Goal: Transaction & Acquisition: Subscribe to service/newsletter

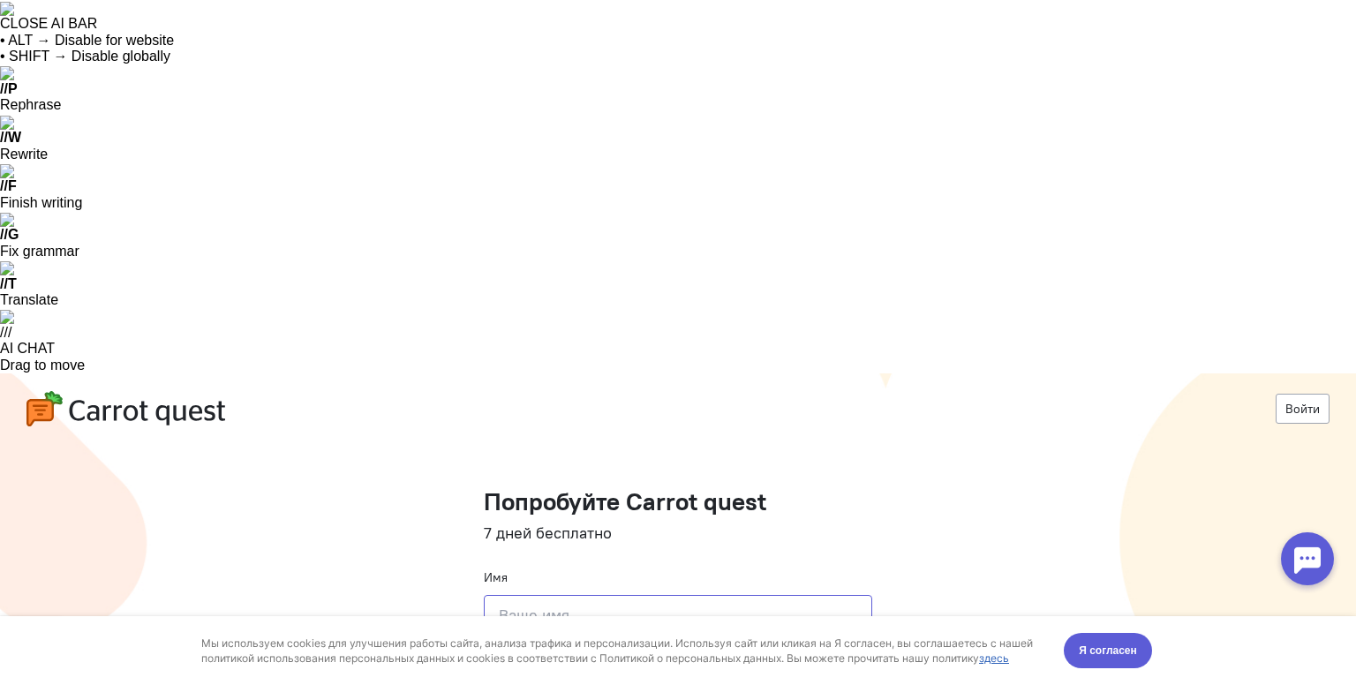
click at [813, 595] on input at bounding box center [678, 615] width 389 height 41
type input "f"
type input "[PERSON_NAME]"
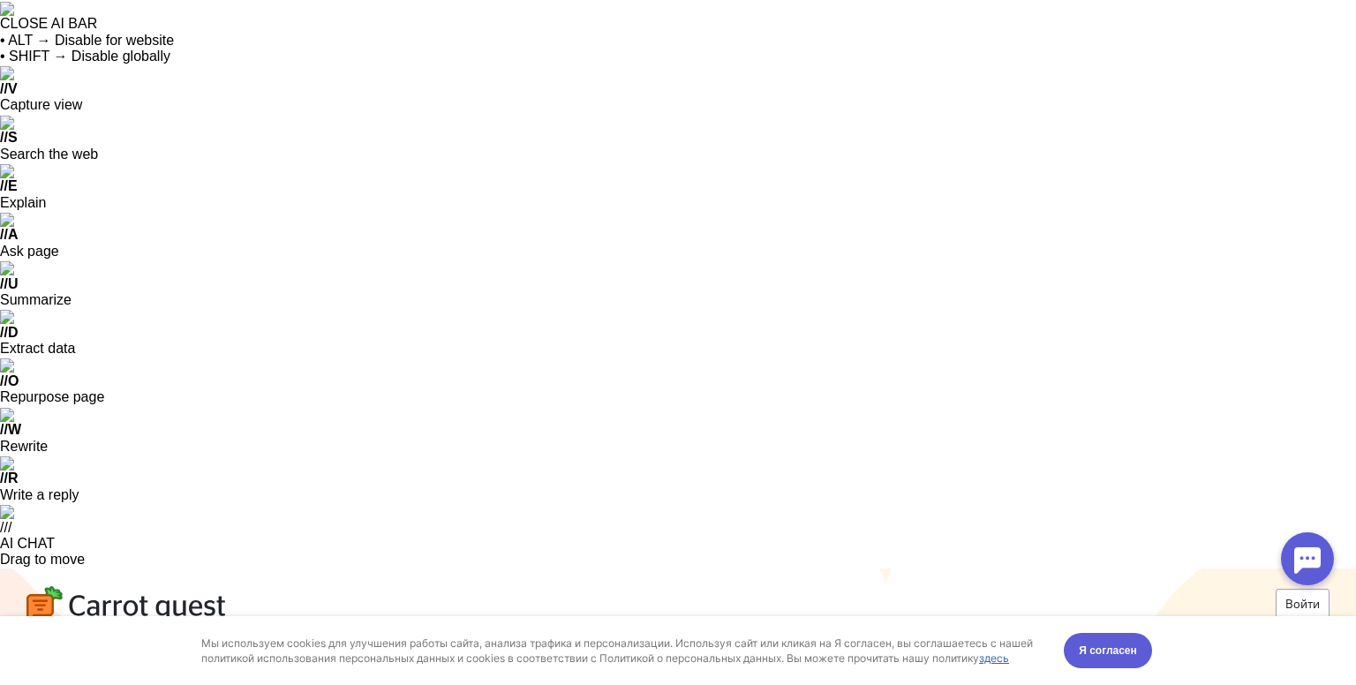
paste input "[EMAIL_ADDRESS][DOMAIN_NAME]"
type input "[EMAIL_ADDRESS][DOMAIN_NAME]"
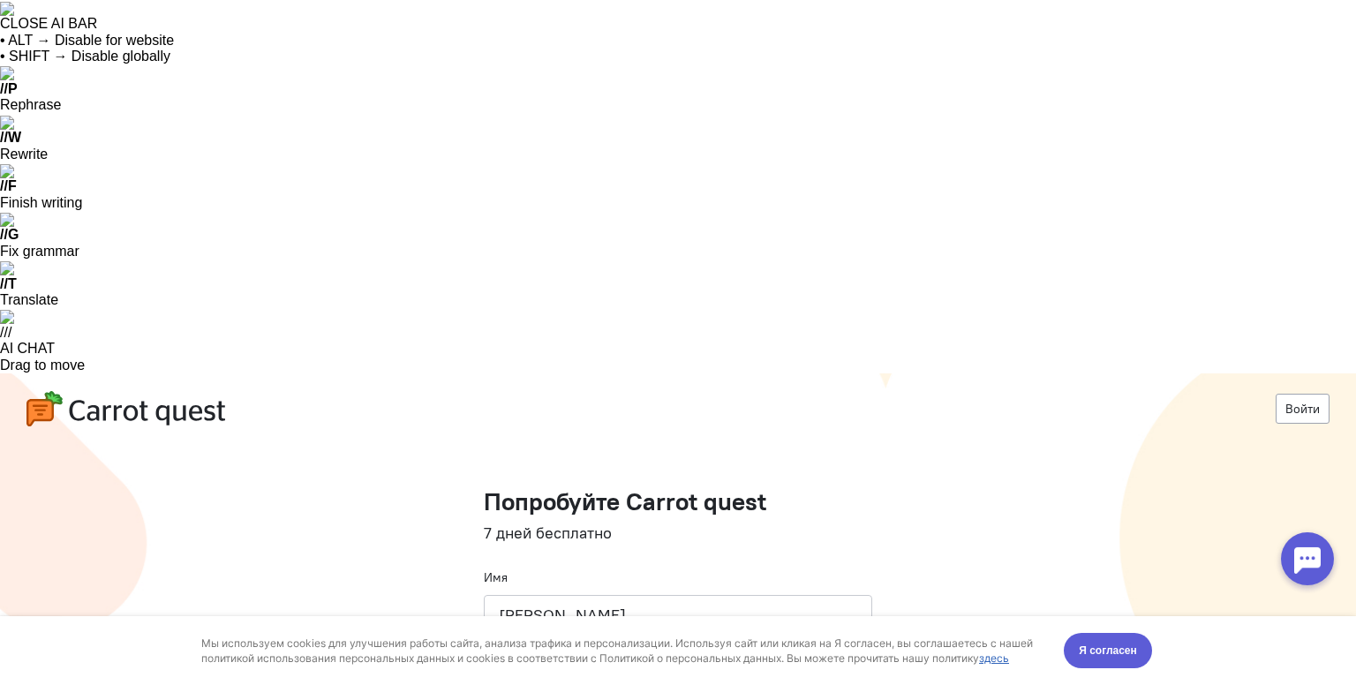
type input "[PHONE_NUMBER]"
paste input "[URL][DOMAIN_NAME]"
type input "[URL][DOMAIN_NAME]"
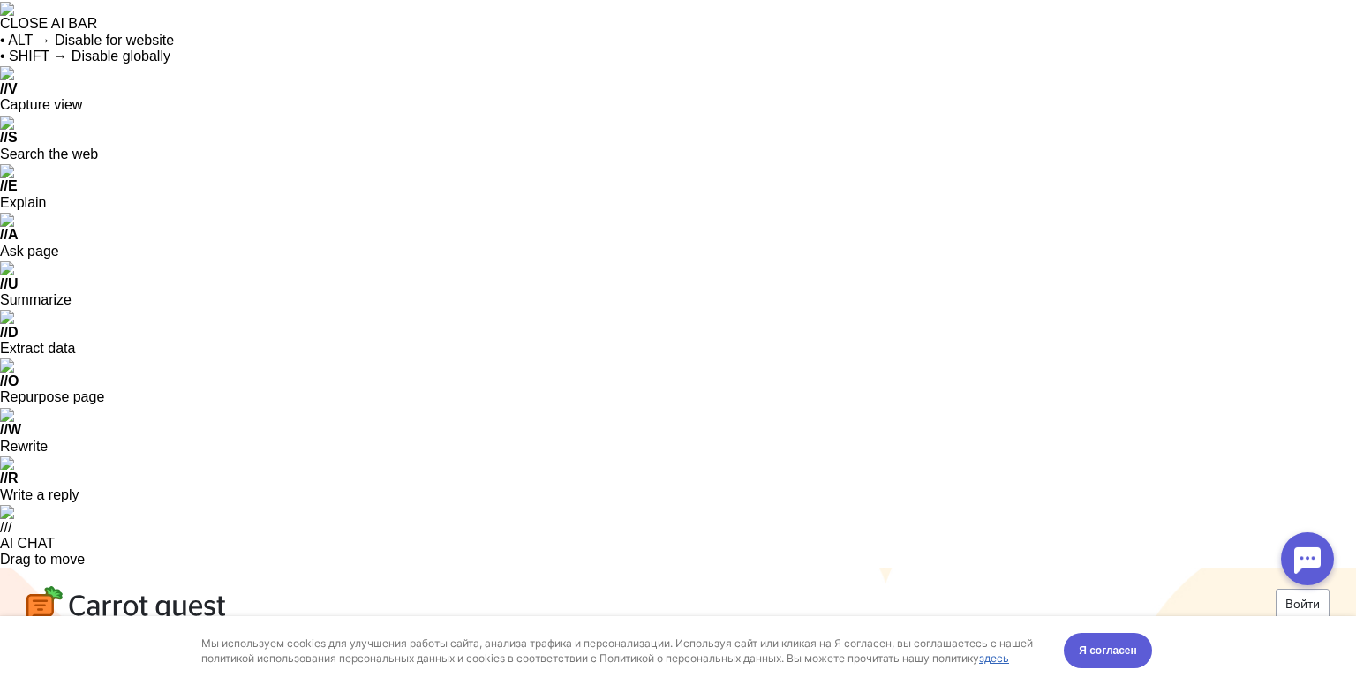
drag, startPoint x: 491, startPoint y: 552, endPoint x: 501, endPoint y: 566, distance: 17.1
checkbox input "true"
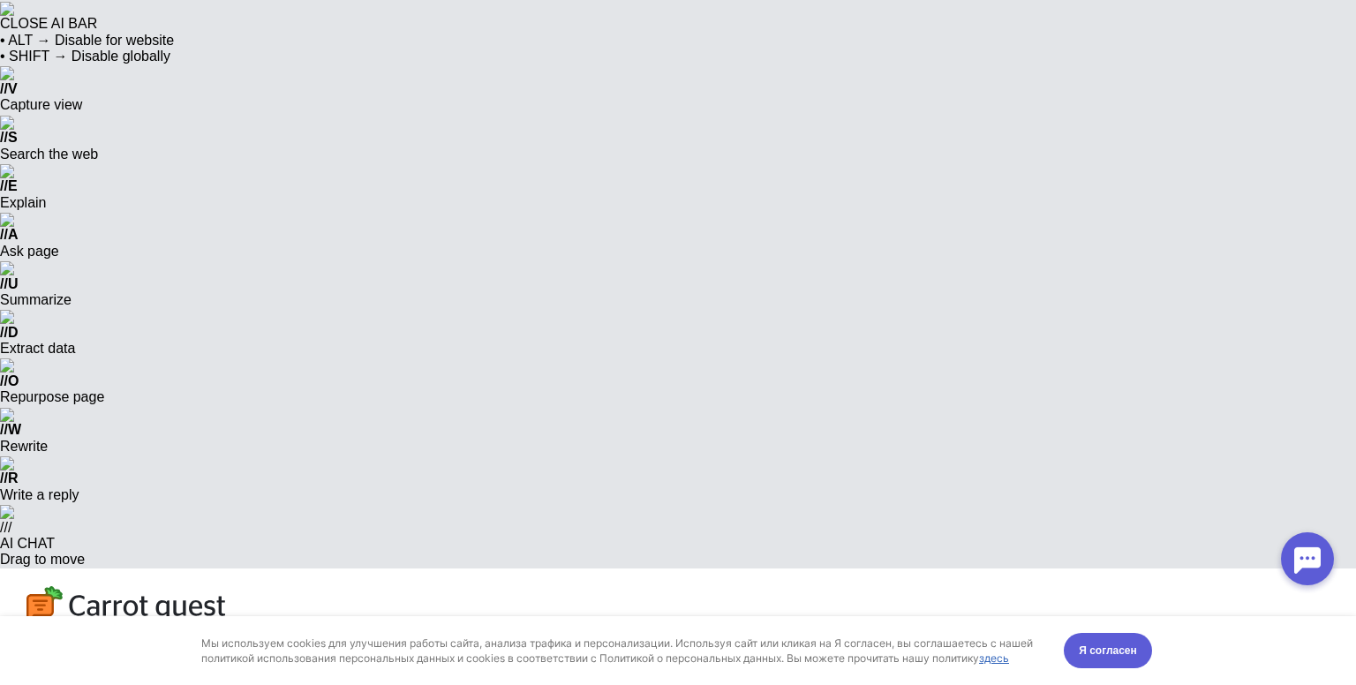
drag, startPoint x: 716, startPoint y: 230, endPoint x: 728, endPoint y: 230, distance: 11.5
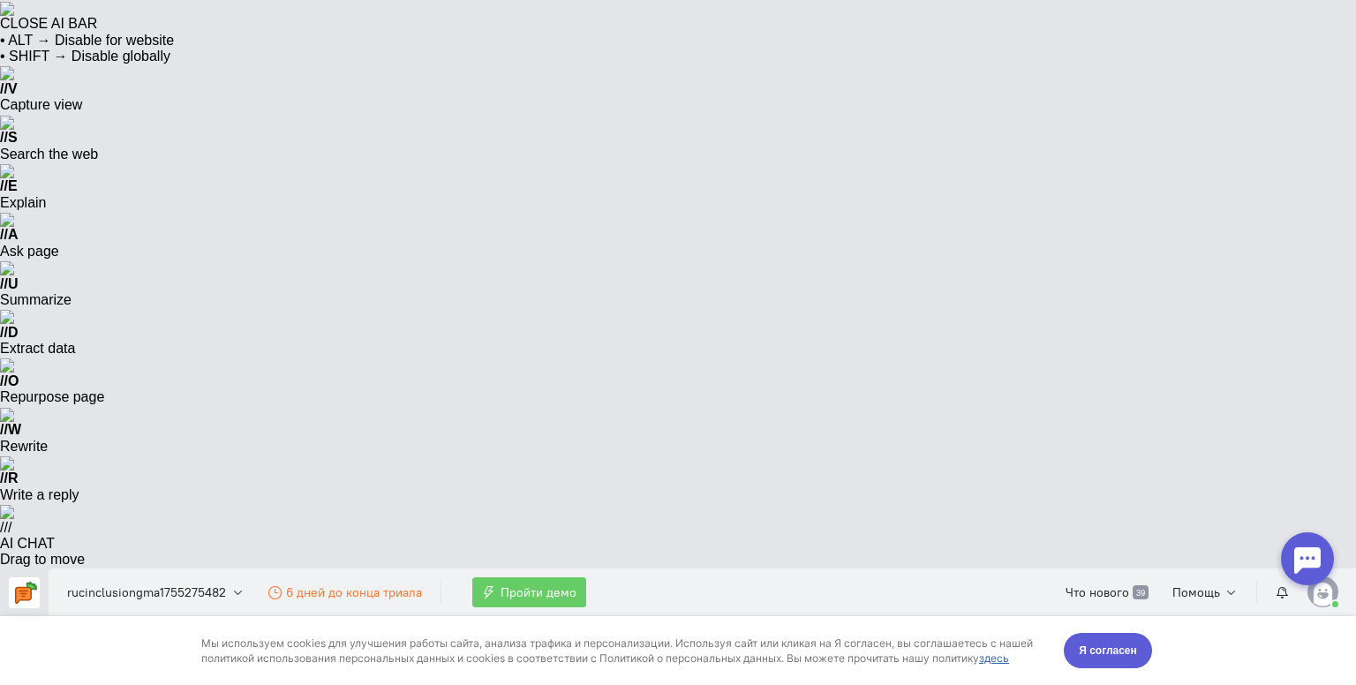
click at [1150, 640] on div "Мы используем cookies для улучшения работы сайта, анализа трафика и персонализа…" at bounding box center [678, 650] width 989 height 69
click at [1106, 660] on button "Я согласен" at bounding box center [1108, 650] width 88 height 35
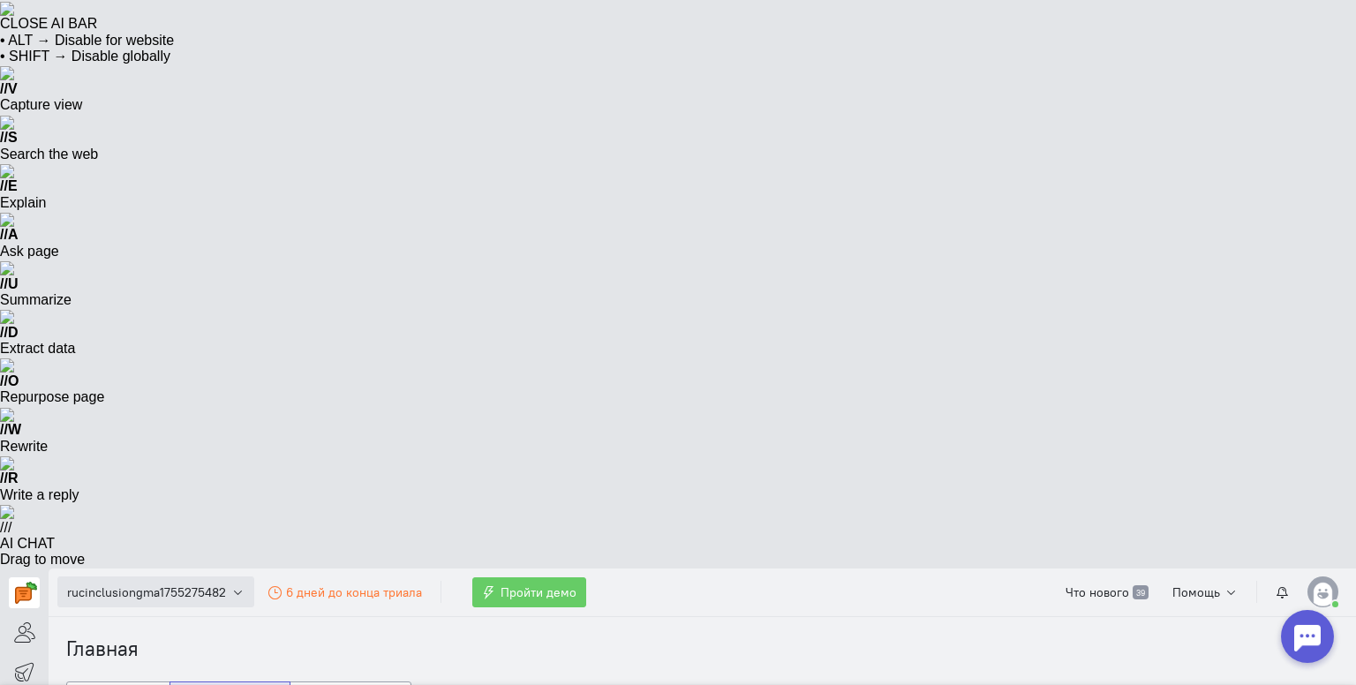
click at [217, 584] on span "rucinclusiongma1755275482" at bounding box center [146, 593] width 159 height 18
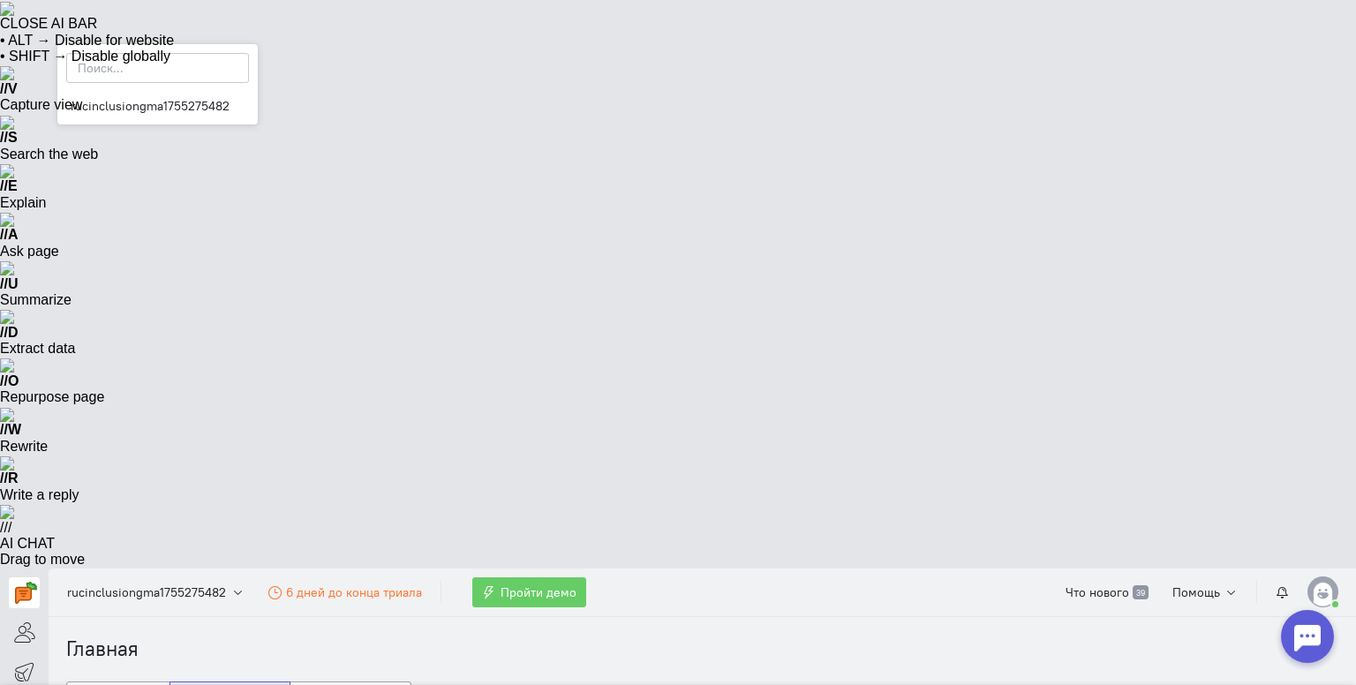
drag, startPoint x: 477, startPoint y: 72, endPoint x: 450, endPoint y: 78, distance: 27.9
click at [468, 635] on ol "Главная" at bounding box center [702, 649] width 1273 height 29
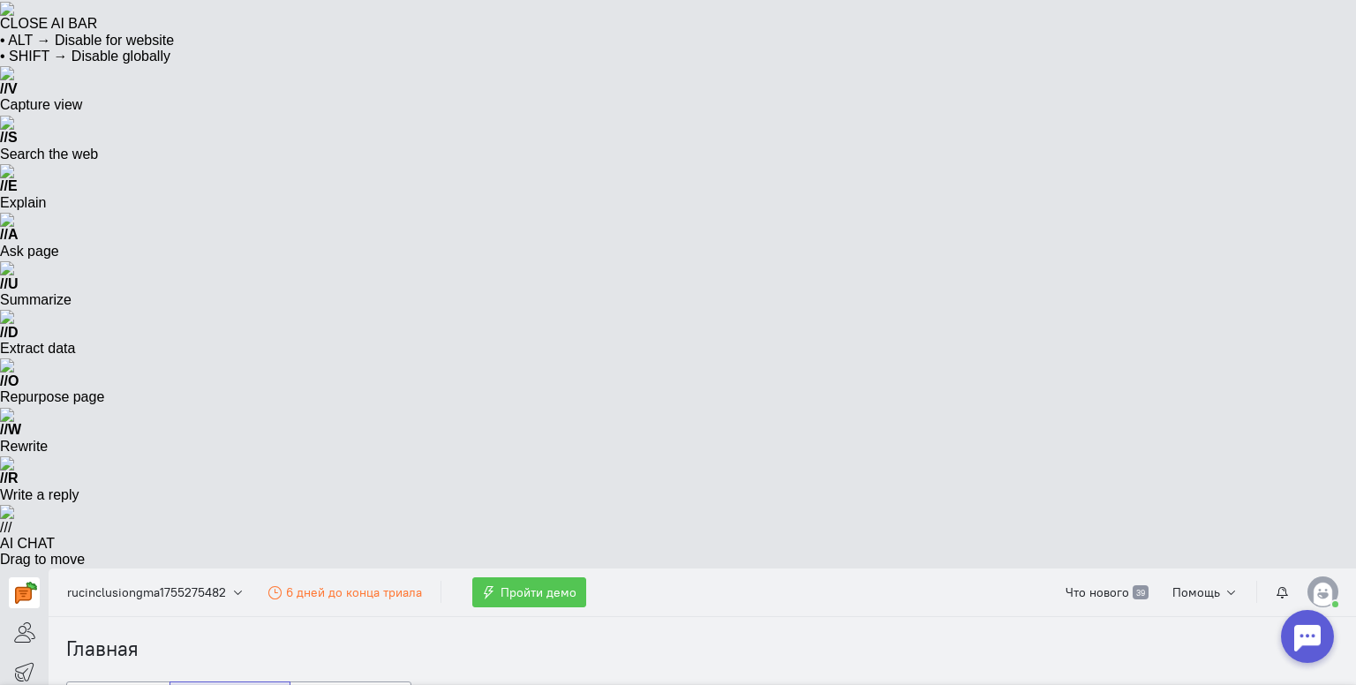
click at [524, 578] on button "Пройти демо" at bounding box center [529, 593] width 114 height 30
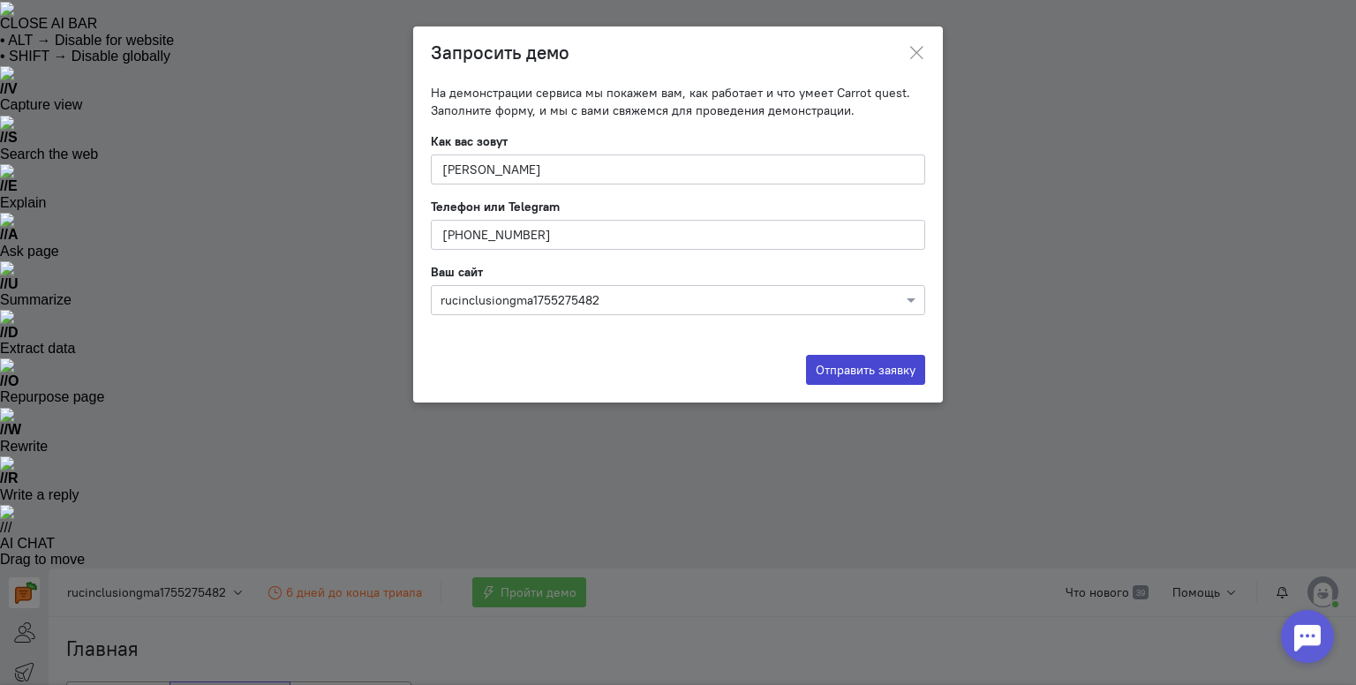
click at [834, 366] on button "Отправить заявку" at bounding box center [865, 370] width 119 height 30
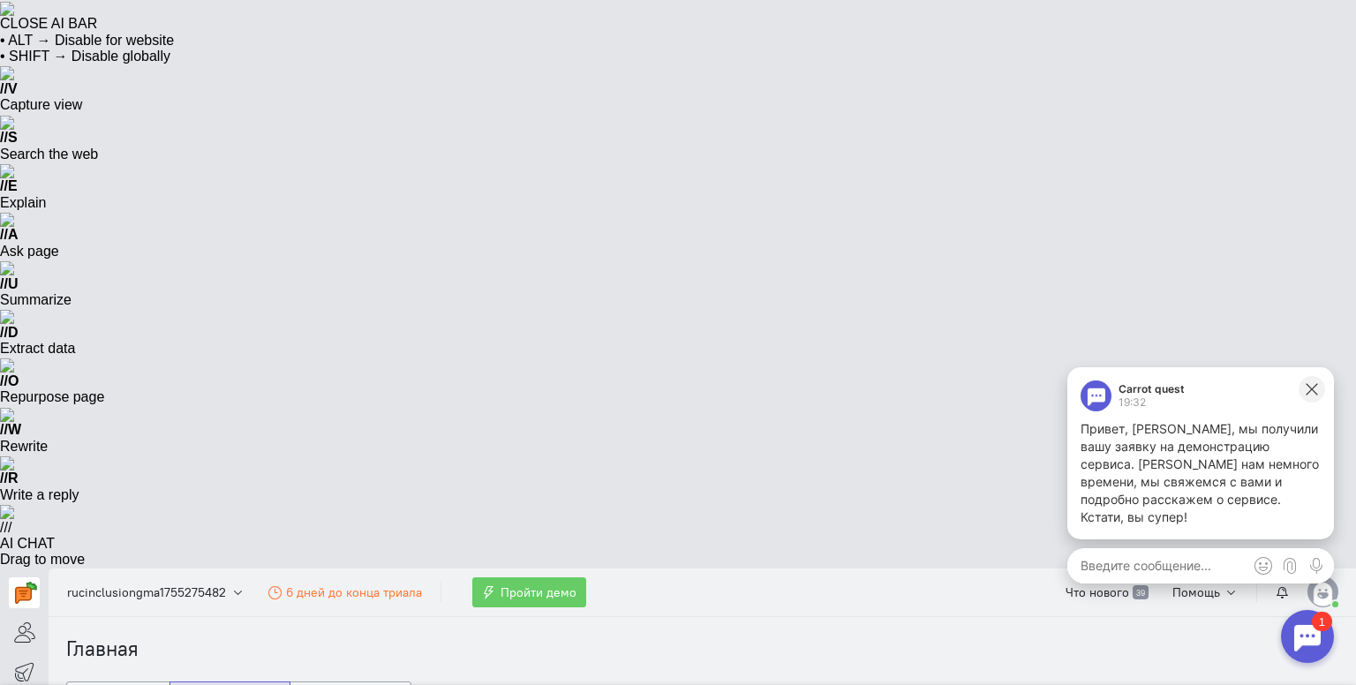
click at [1311, 389] on icon at bounding box center [1312, 390] width 16 height 16
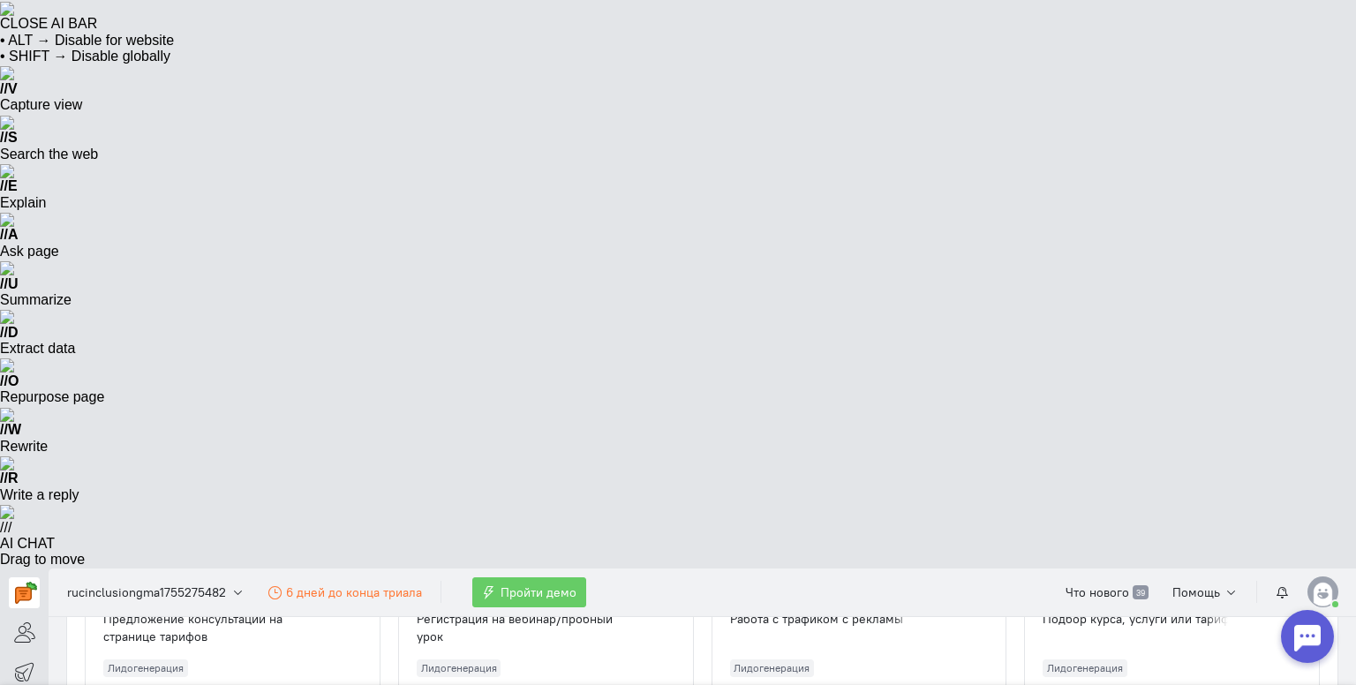
scroll to position [352, 0]
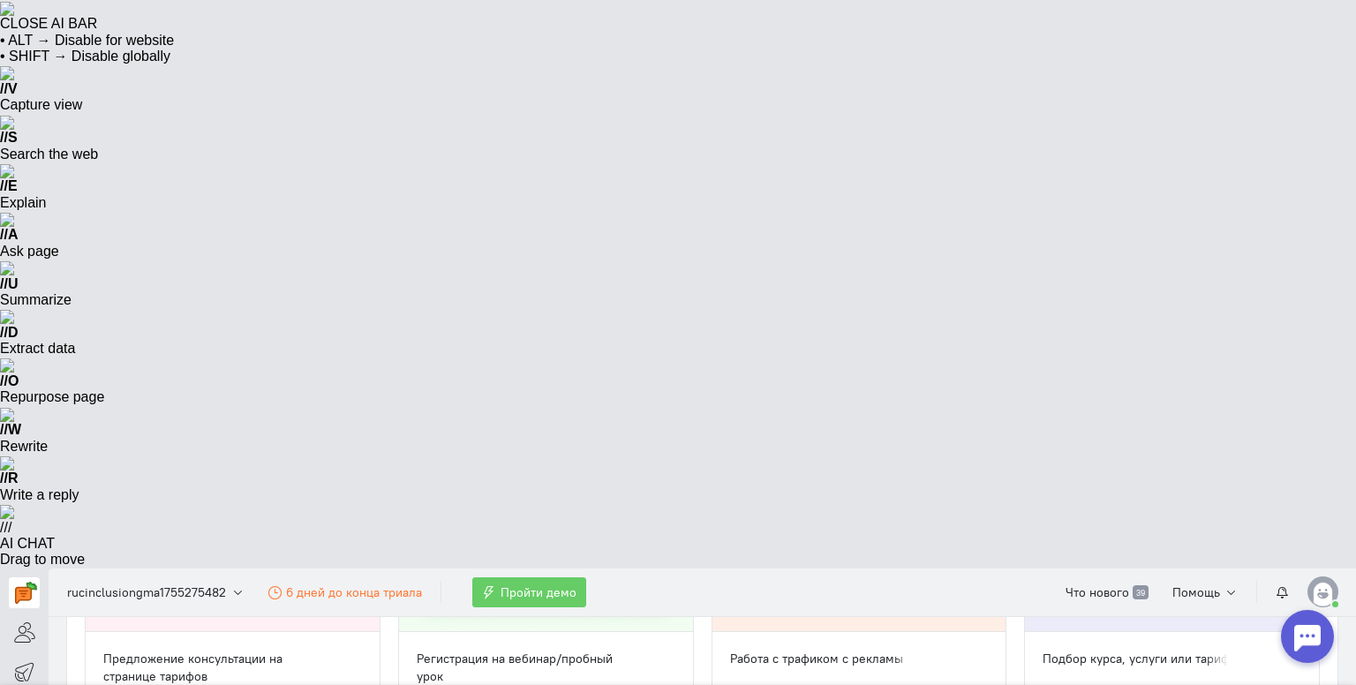
click at [1333, 577] on img at bounding box center [1323, 592] width 31 height 31
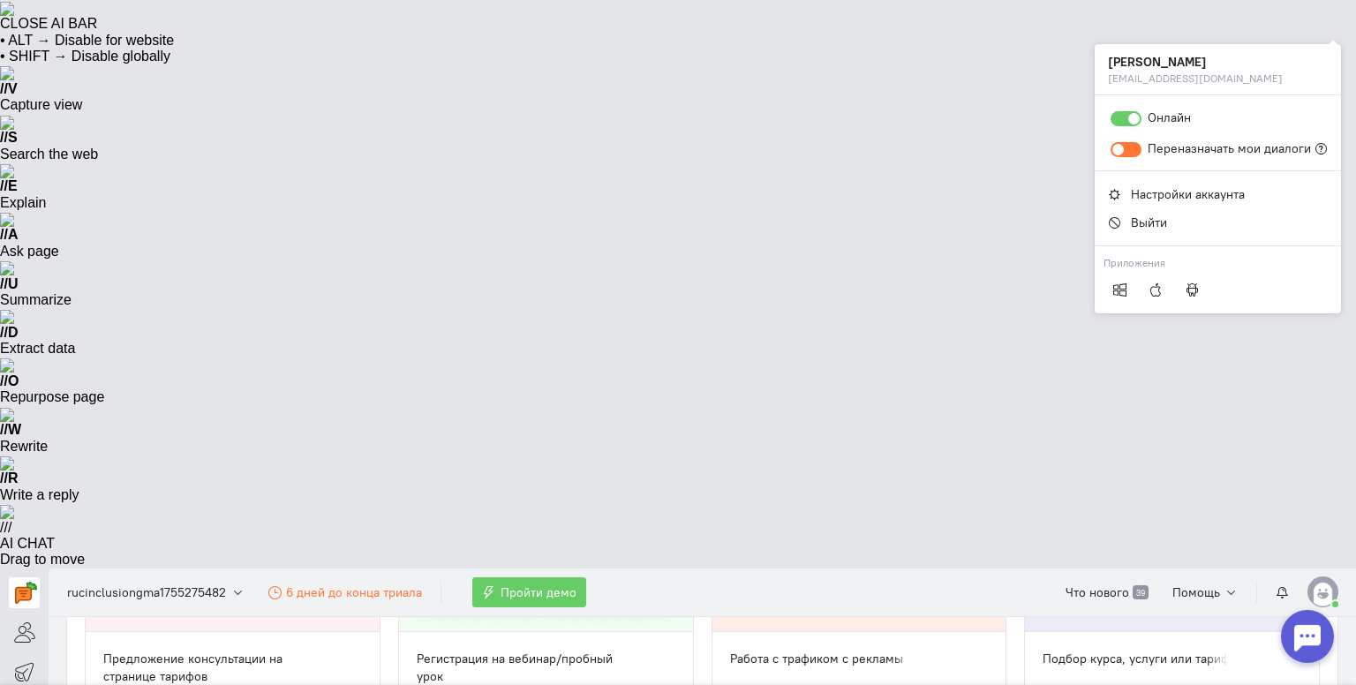
click at [1137, 151] on div at bounding box center [1126, 149] width 31 height 15
click at [0, 0] on input "Переназначать мои диалоги" at bounding box center [0, 0] width 0 height 0
click at [1137, 151] on div at bounding box center [1126, 149] width 31 height 15
click at [0, 0] on input "Переназначать мои диалоги" at bounding box center [0, 0] width 0 height 0
click at [1197, 194] on span "Настройки аккаунта" at bounding box center [1188, 194] width 114 height 16
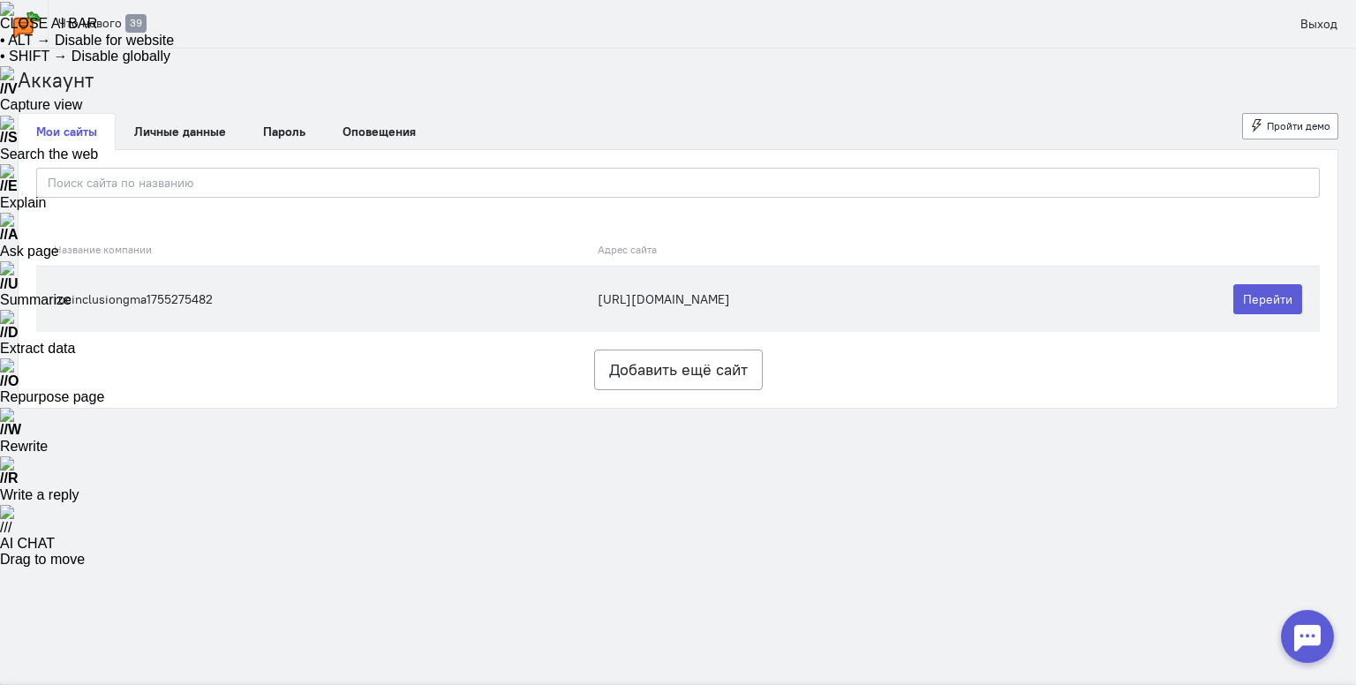
click at [974, 283] on td "[URL][DOMAIN_NAME]" at bounding box center [813, 299] width 448 height 66
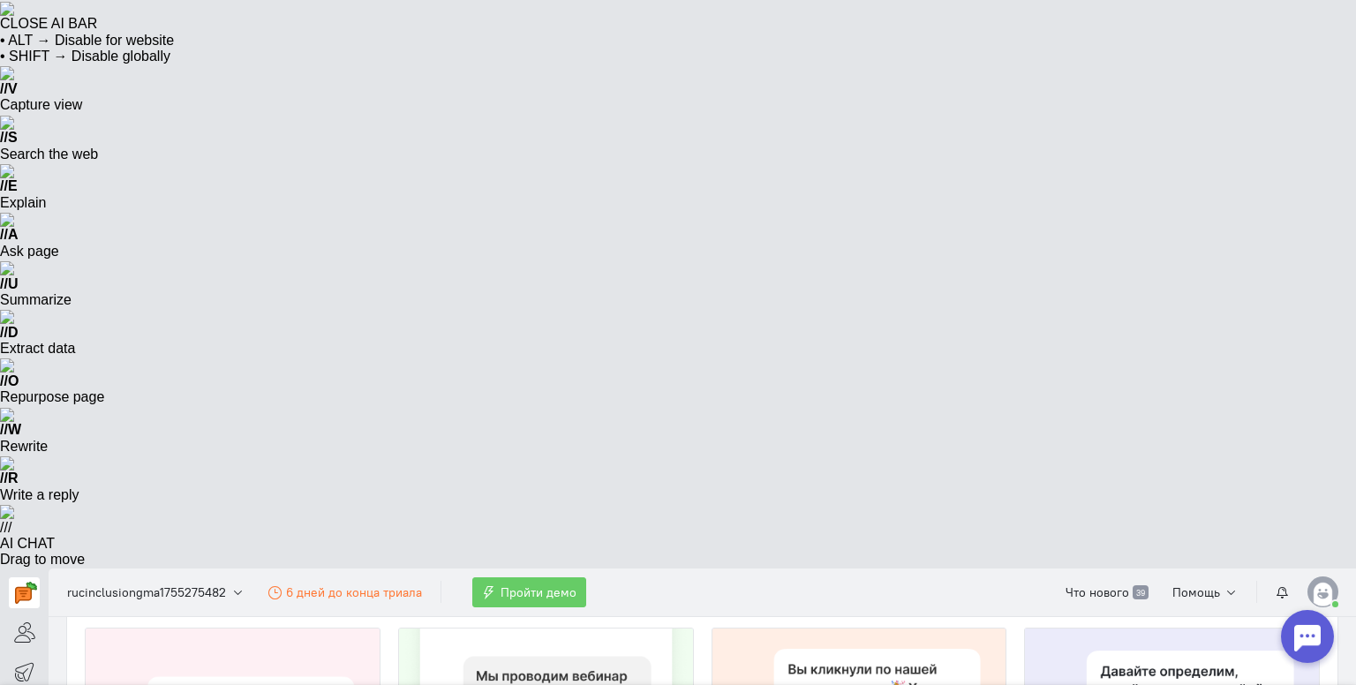
scroll to position [530, 0]
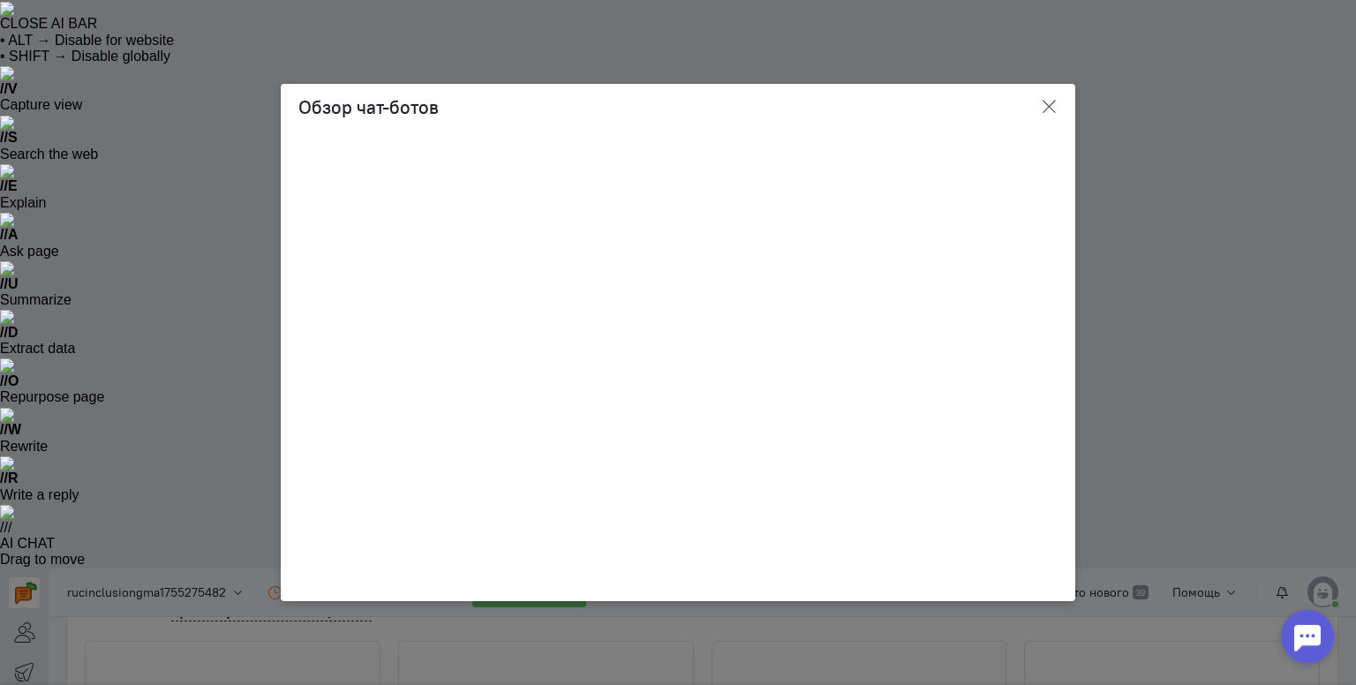
click at [1054, 119] on button "button" at bounding box center [1049, 108] width 53 height 42
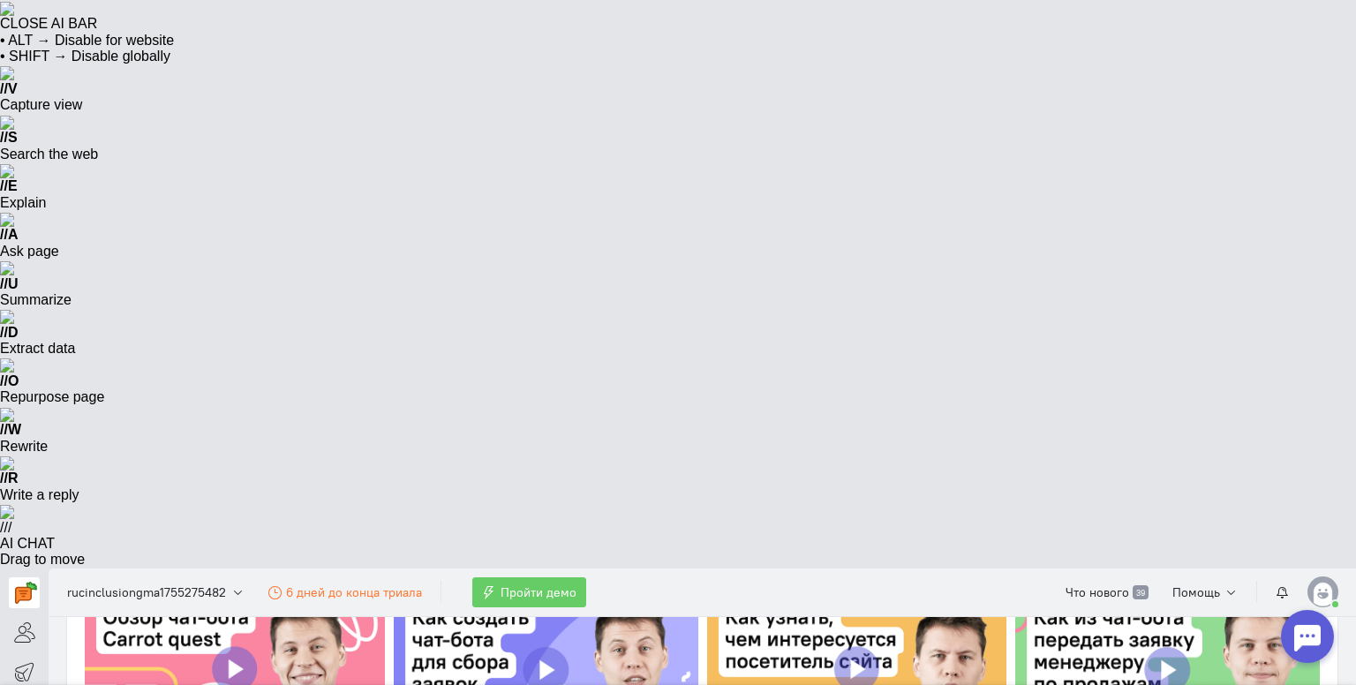
scroll to position [971, 0]
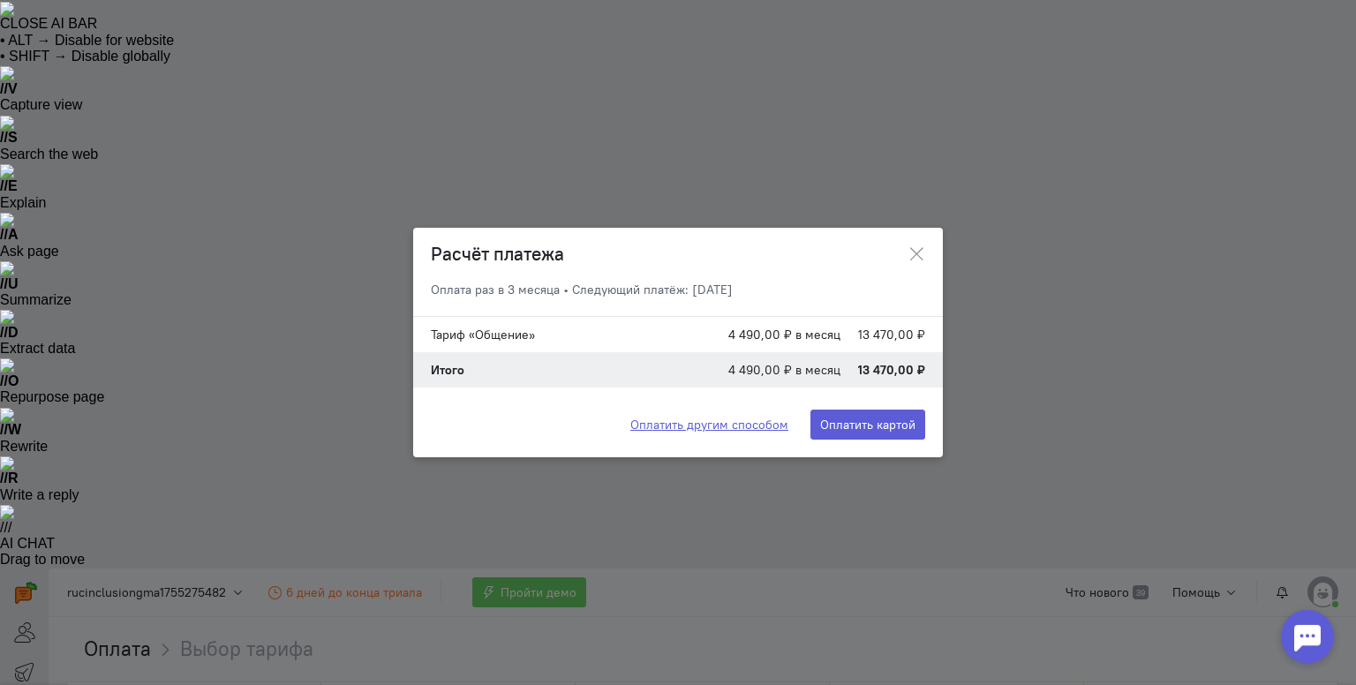
click at [738, 420] on link "Оплатить другим способом" at bounding box center [710, 425] width 158 height 18
